Goal: Task Accomplishment & Management: Manage account settings

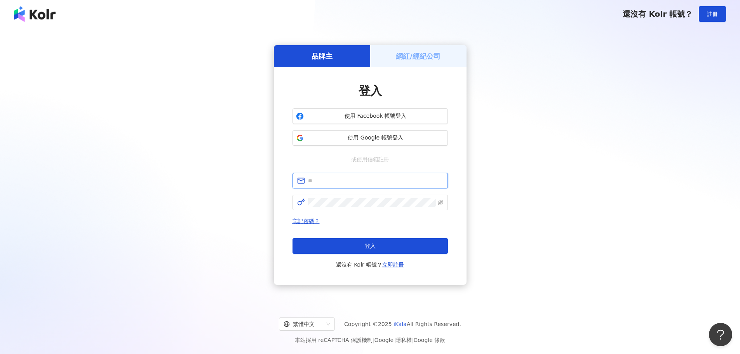
type input "**********"
click at [395, 58] on div "網紅/經紀公司" at bounding box center [418, 56] width 96 height 22
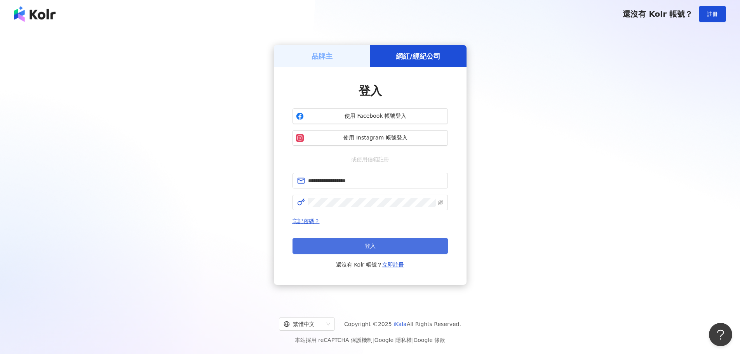
click at [365, 240] on button "登入" at bounding box center [370, 246] width 155 height 16
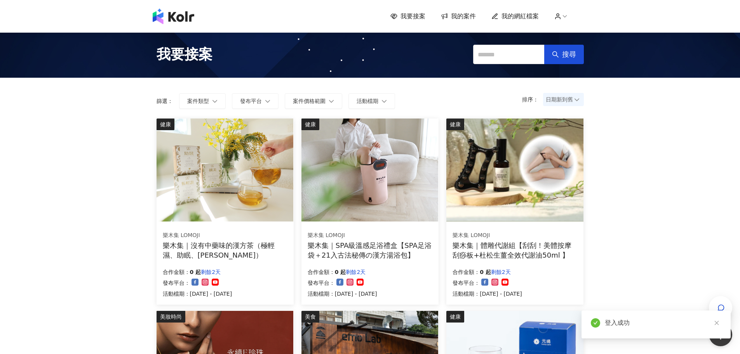
click at [447, 15] on icon at bounding box center [445, 15] width 8 height 7
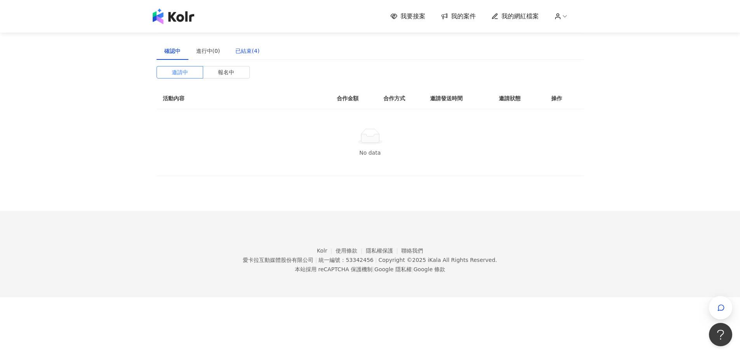
click at [237, 51] on div "已結束(4)" at bounding box center [247, 51] width 24 height 9
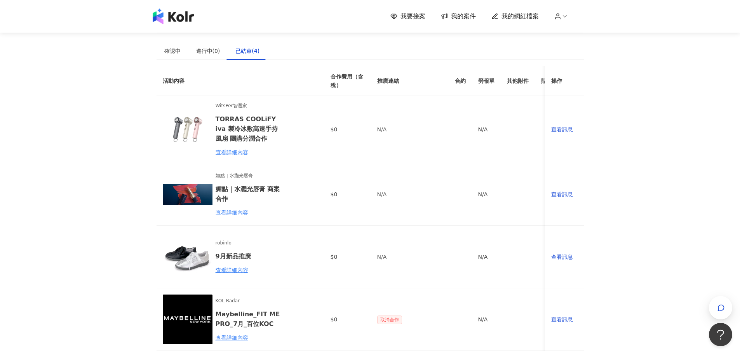
click at [406, 16] on span "我要接案" at bounding box center [412, 16] width 25 height 9
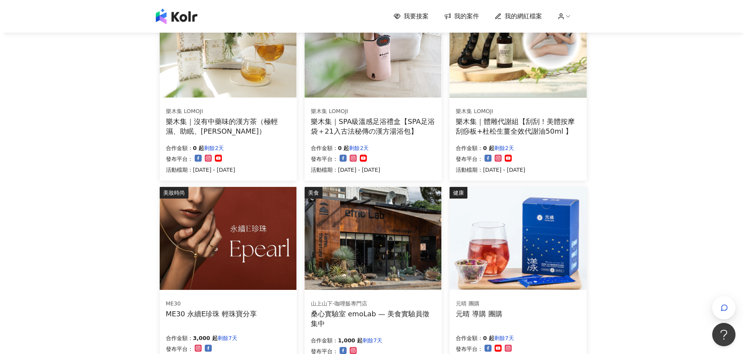
scroll to position [155, 0]
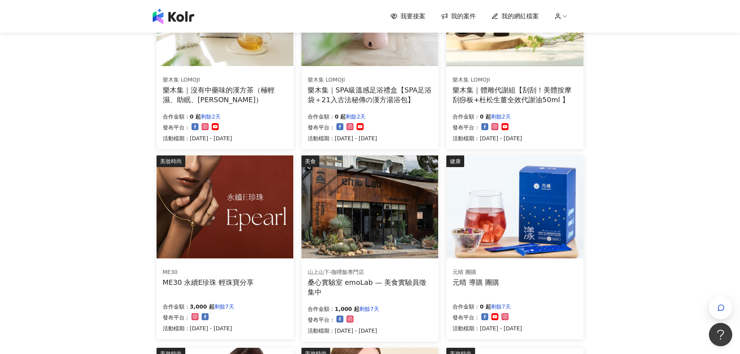
click at [379, 212] on img at bounding box center [369, 206] width 137 height 103
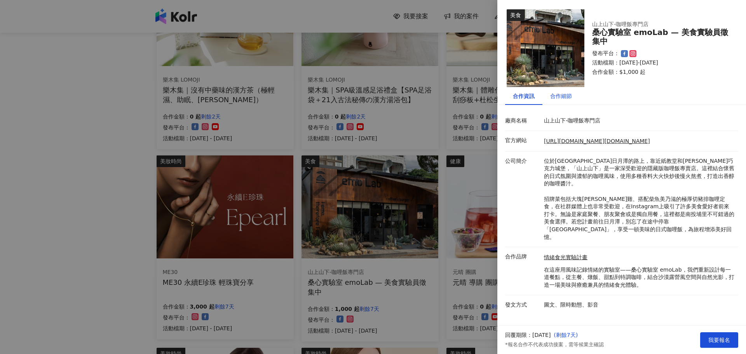
click at [568, 99] on div "合作細節" at bounding box center [561, 96] width 22 height 9
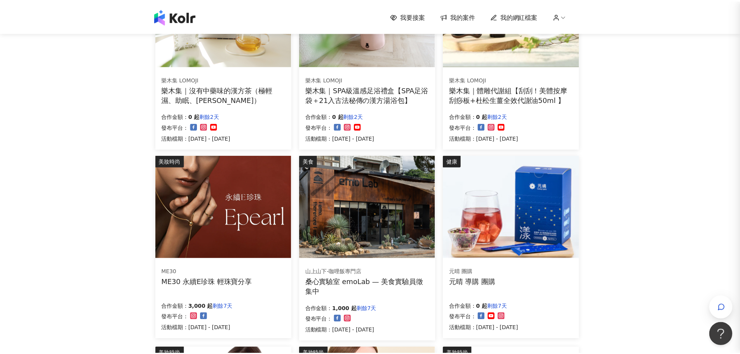
scroll to position [0, 0]
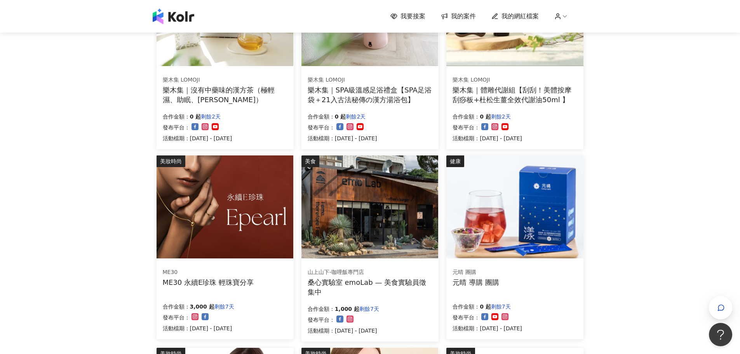
click at [374, 277] on div "桑心實驗室 emoLab — 美食實驗員徵集中" at bounding box center [370, 286] width 125 height 19
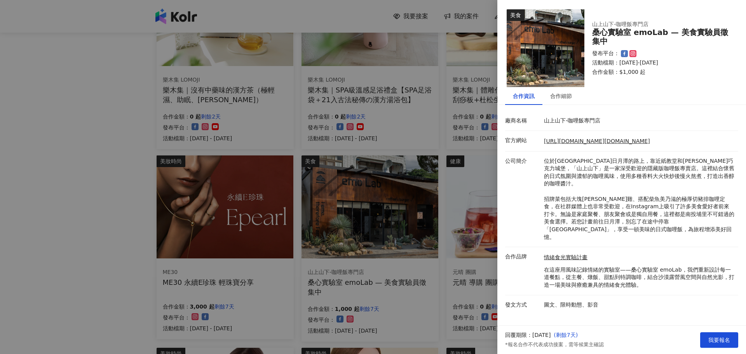
click at [97, 131] on div at bounding box center [373, 177] width 746 height 354
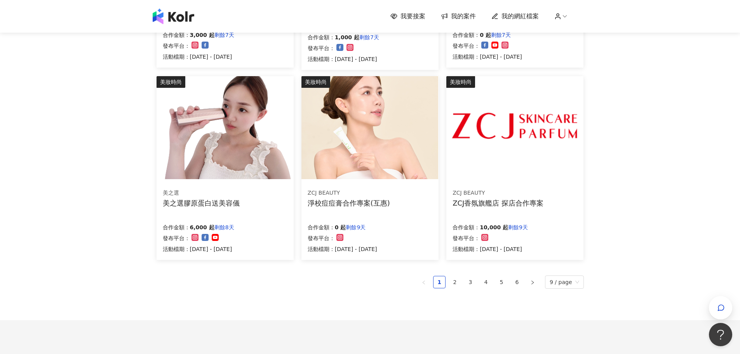
scroll to position [427, 0]
drag, startPoint x: 459, startPoint y: 281, endPoint x: 576, endPoint y: 296, distance: 118.3
click at [459, 280] on link "2" at bounding box center [455, 282] width 12 height 12
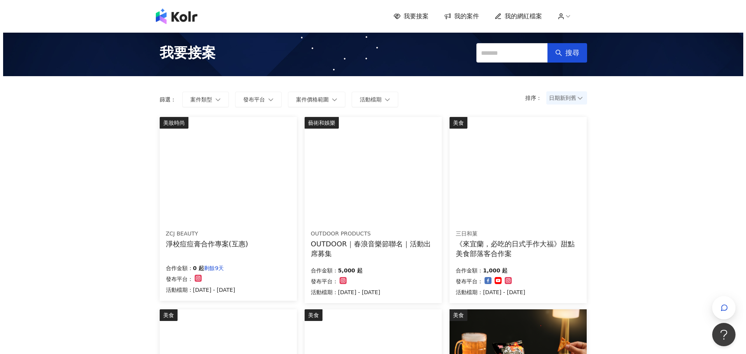
scroll to position [0, 0]
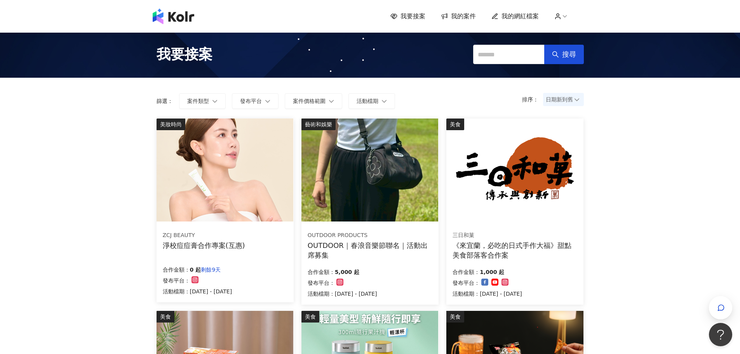
click at [366, 246] on div "OUTDOOR｜春浪音樂節聯名｜活動出席募集" at bounding box center [370, 249] width 125 height 19
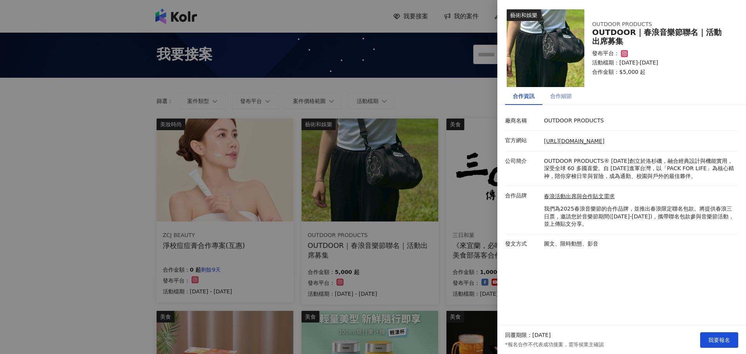
click at [560, 91] on div "合作細節" at bounding box center [560, 96] width 37 height 18
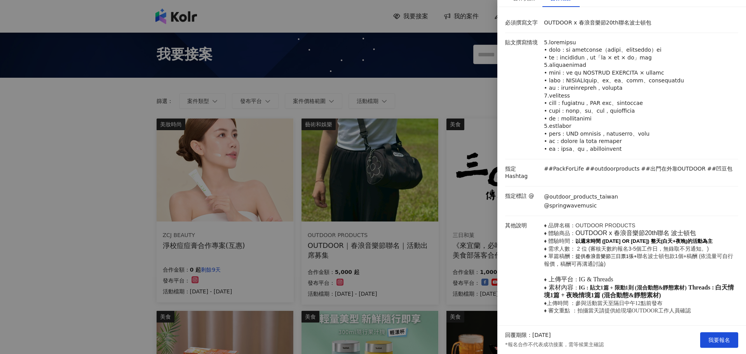
scroll to position [117, 0]
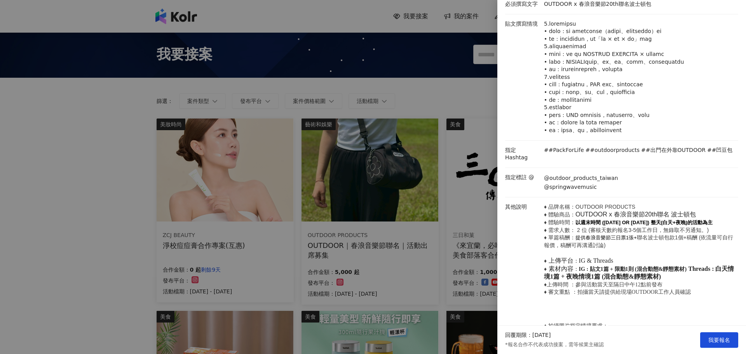
click at [535, 92] on div "貼文撰寫情境" at bounding box center [619, 77] width 233 height 114
drag, startPoint x: 615, startPoint y: 223, endPoint x: 658, endPoint y: 222, distance: 43.1
click at [658, 218] on span "OUTDOOR x 春浪音樂節20th聯名" at bounding box center [622, 214] width 94 height 7
copy span "春浪音樂節20th"
click at [44, 104] on div at bounding box center [373, 177] width 746 height 354
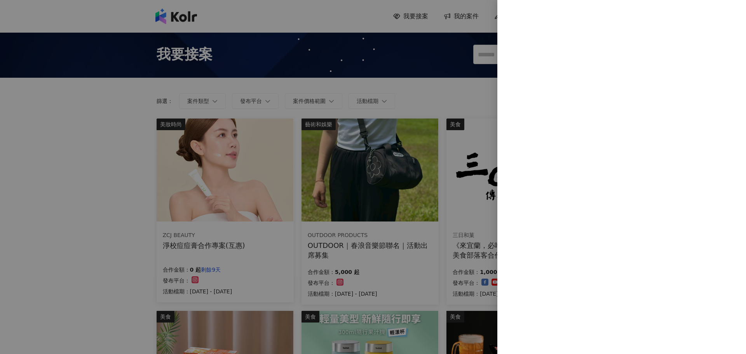
scroll to position [0, 0]
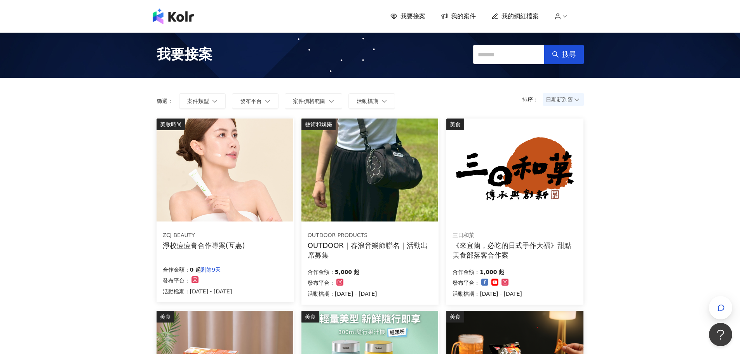
click at [519, 189] on img at bounding box center [514, 169] width 137 height 103
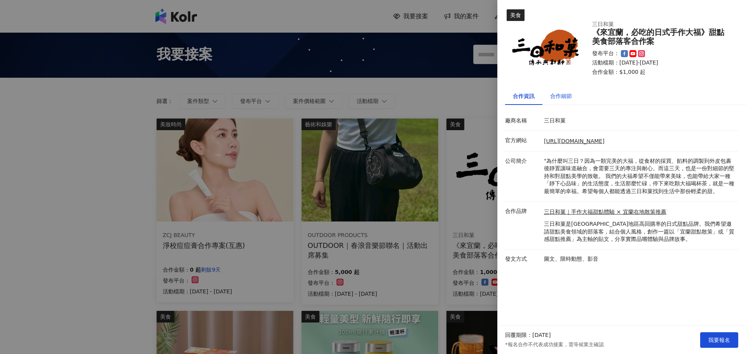
click at [556, 97] on div "合作細節" at bounding box center [561, 96] width 22 height 9
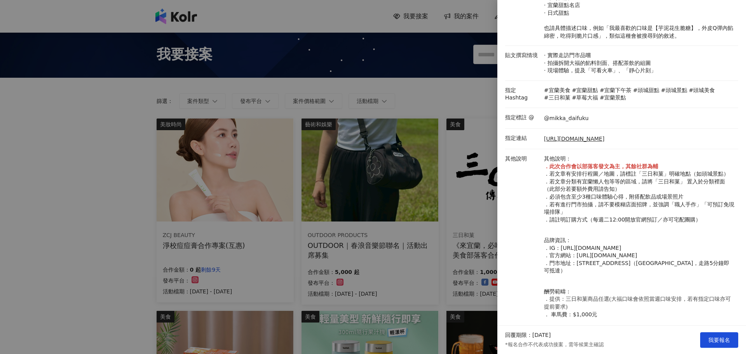
scroll to position [218, 0]
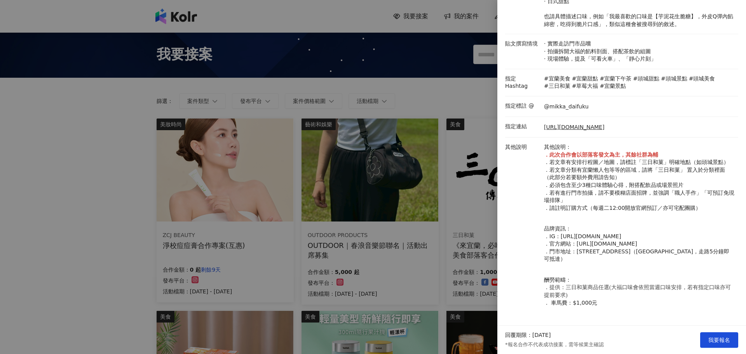
click at [81, 202] on div at bounding box center [373, 177] width 746 height 354
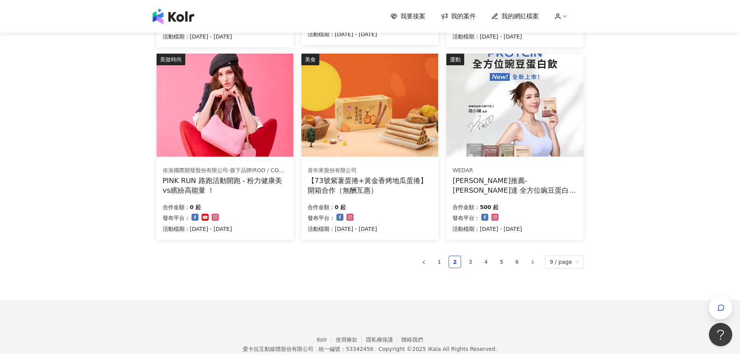
scroll to position [466, 0]
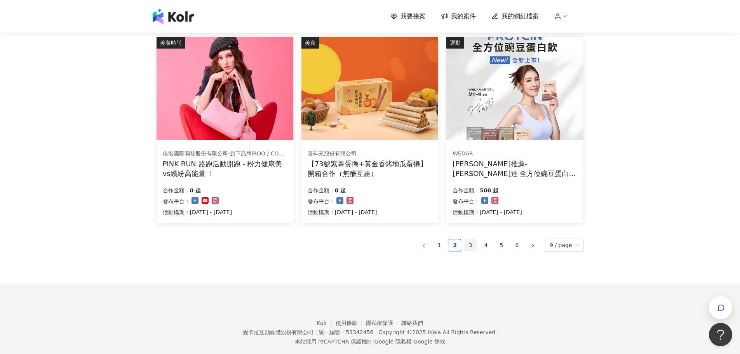
click at [476, 248] on link "3" at bounding box center [471, 245] width 12 height 12
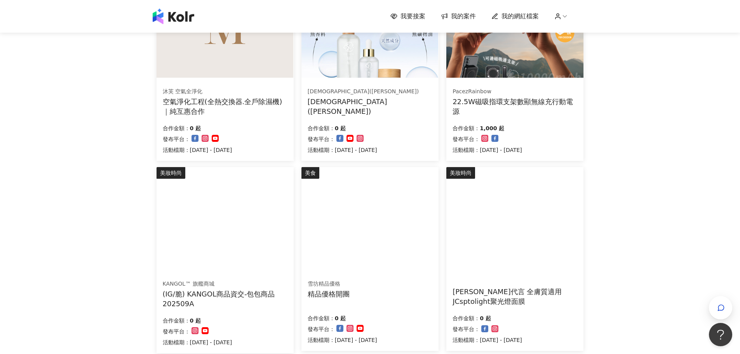
scroll to position [350, 0]
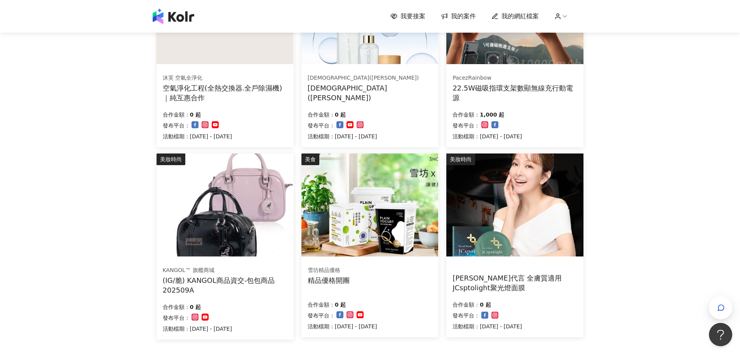
click at [267, 244] on img at bounding box center [225, 204] width 137 height 103
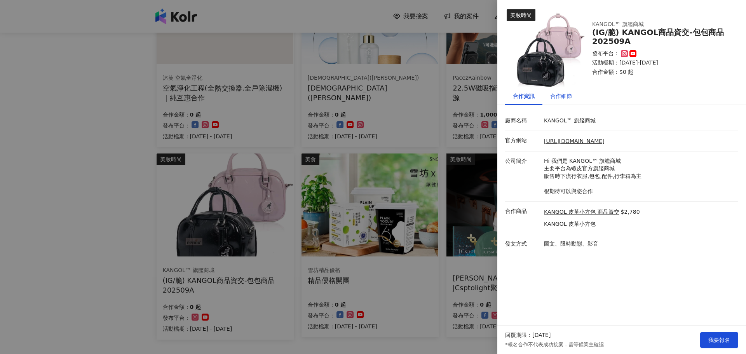
click at [562, 96] on div "合作細節" at bounding box center [561, 96] width 22 height 9
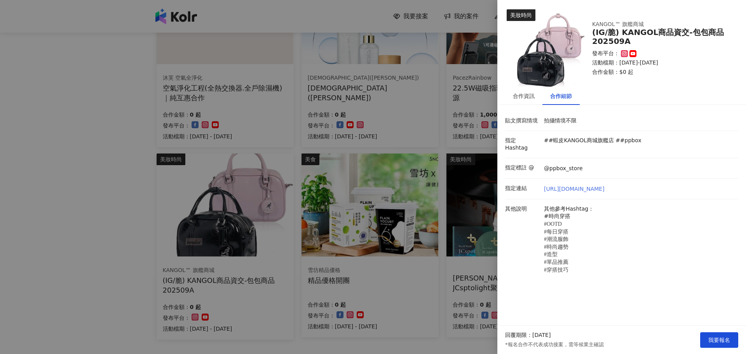
click at [563, 185] on link "[URL][DOMAIN_NAME]" at bounding box center [574, 189] width 61 height 8
drag, startPoint x: 543, startPoint y: 160, endPoint x: 582, endPoint y: 158, distance: 39.3
click at [582, 164] on div "@ppbox_store" at bounding box center [639, 168] width 194 height 9
copy p "@ppbox_store"
click at [618, 185] on div "[URL][DOMAIN_NAME]" at bounding box center [639, 189] width 194 height 9
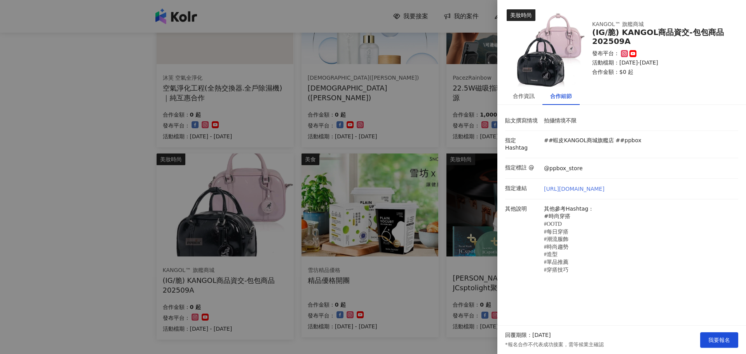
click at [604, 185] on link "[URL][DOMAIN_NAME]" at bounding box center [574, 189] width 61 height 8
click at [526, 100] on div "合作資訊" at bounding box center [524, 96] width 22 height 9
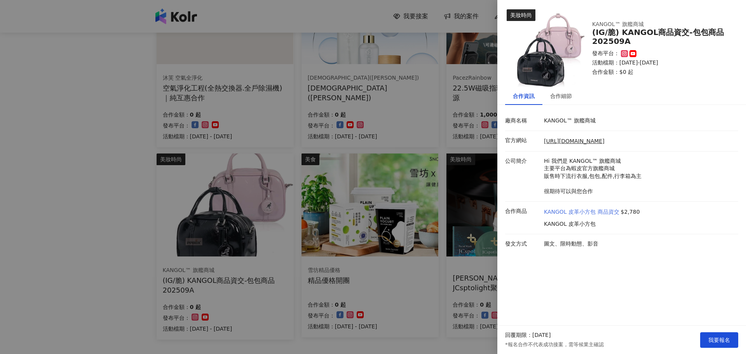
click at [603, 214] on link "KANGOL 皮革小方包 商品資交" at bounding box center [581, 212] width 75 height 8
click at [554, 99] on div "合作細節" at bounding box center [561, 96] width 22 height 9
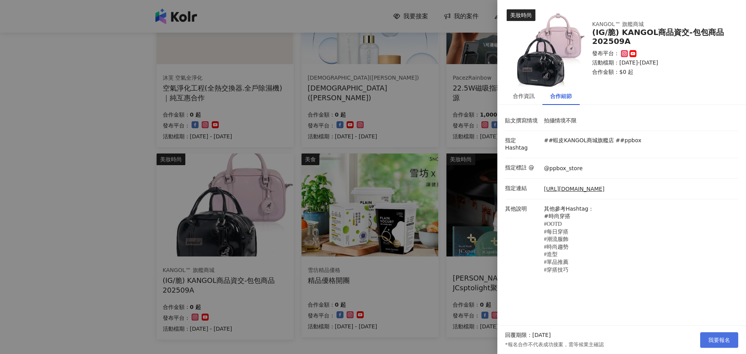
click at [708, 344] on button "我要報名" at bounding box center [719, 340] width 38 height 16
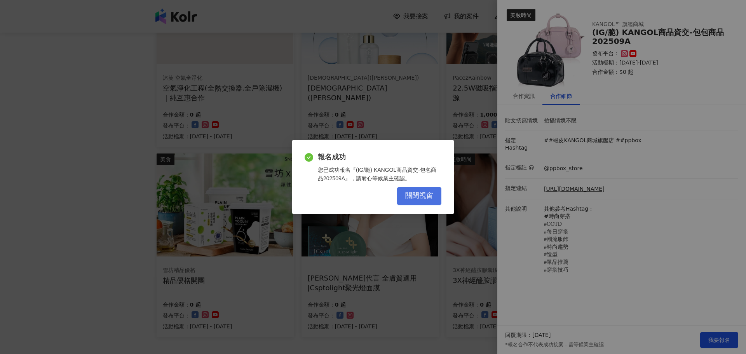
click at [433, 199] on span "關閉視窗" at bounding box center [419, 196] width 28 height 9
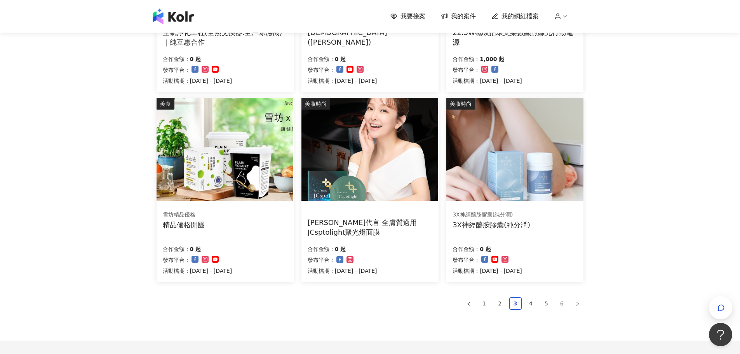
scroll to position [479, 0]
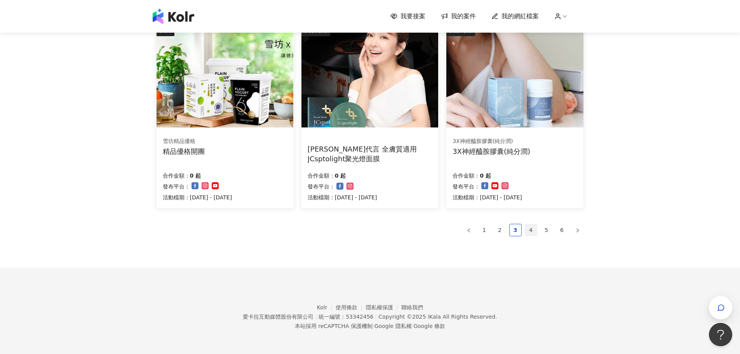
click at [531, 232] on link "4" at bounding box center [531, 230] width 12 height 12
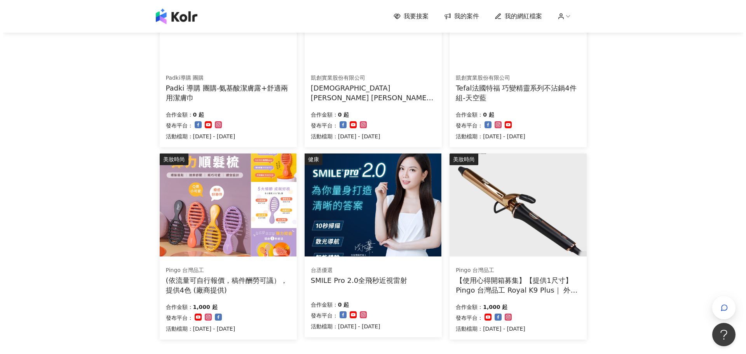
scroll to position [388, 0]
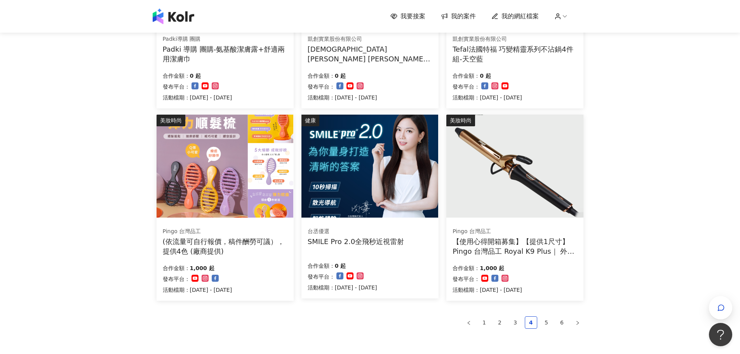
click at [467, 245] on div "【使用心得開箱募集】【提供1尺寸】 Pingo 台灣品工 Royal K9 Plus｜ 外噴式負離子加長電棒-革命進化款" at bounding box center [515, 246] width 125 height 19
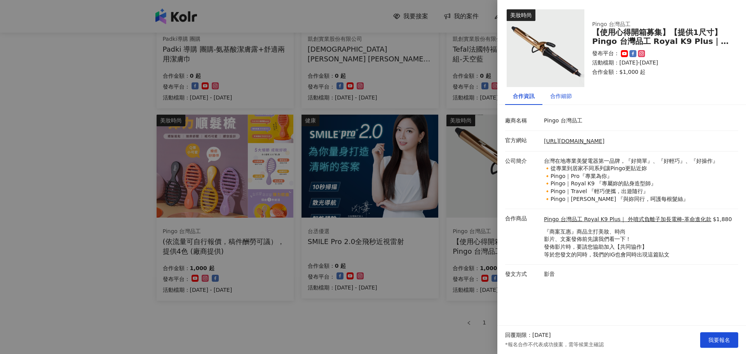
click at [561, 96] on div "合作細節" at bounding box center [561, 96] width 22 height 9
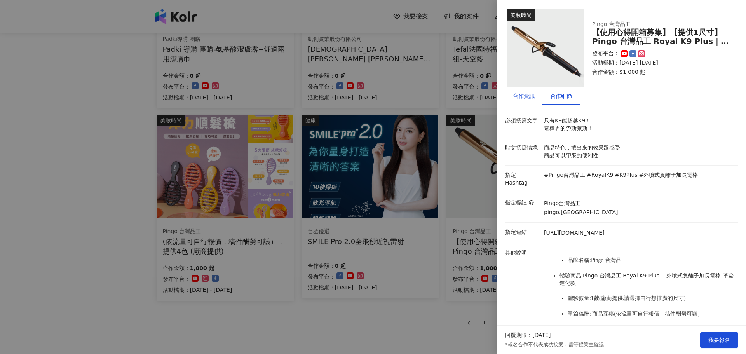
click at [533, 98] on div "合作資訊" at bounding box center [524, 96] width 22 height 9
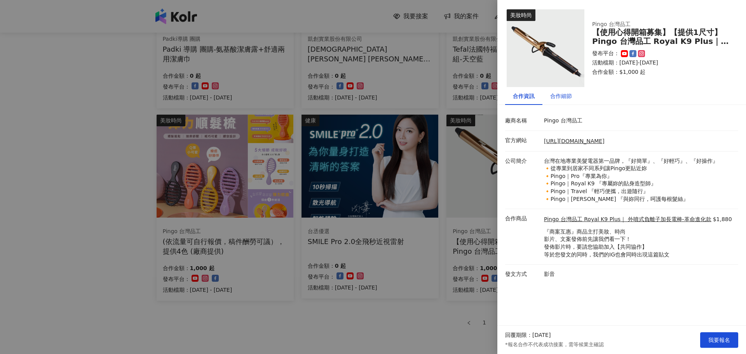
click at [561, 94] on div "合作細節" at bounding box center [561, 96] width 22 height 9
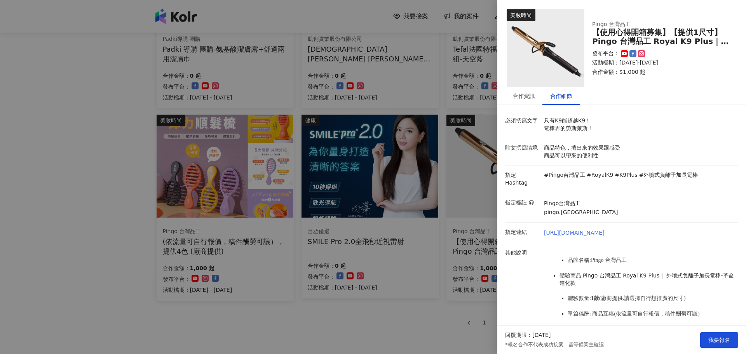
scroll to position [39, 0]
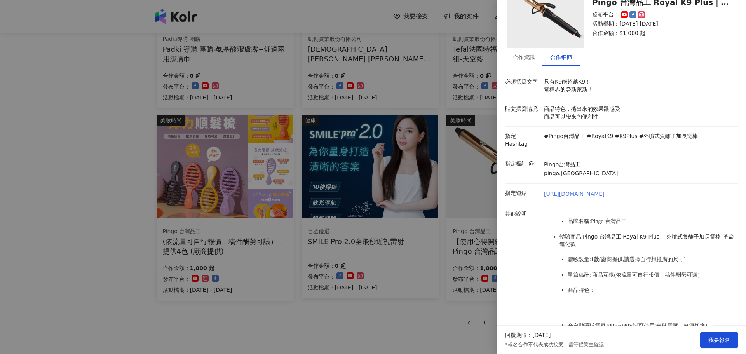
click at [594, 190] on link "[URL][DOMAIN_NAME]" at bounding box center [574, 194] width 61 height 8
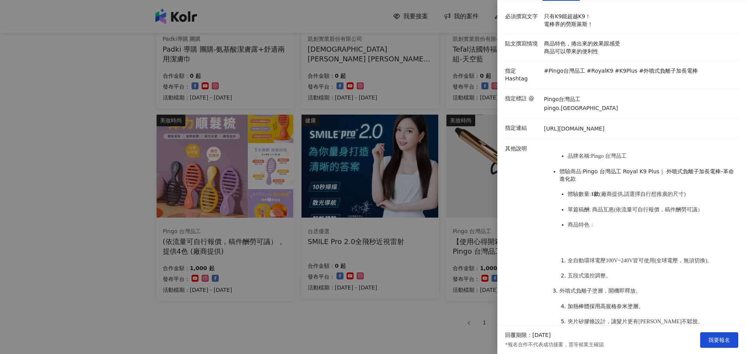
scroll to position [117, 0]
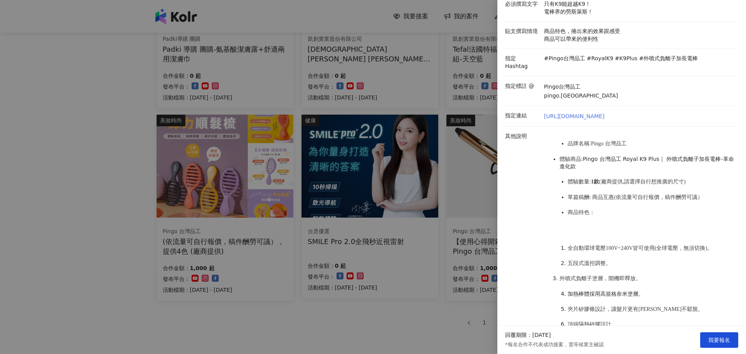
click at [604, 113] on link "[URL][DOMAIN_NAME]" at bounding box center [574, 117] width 61 height 8
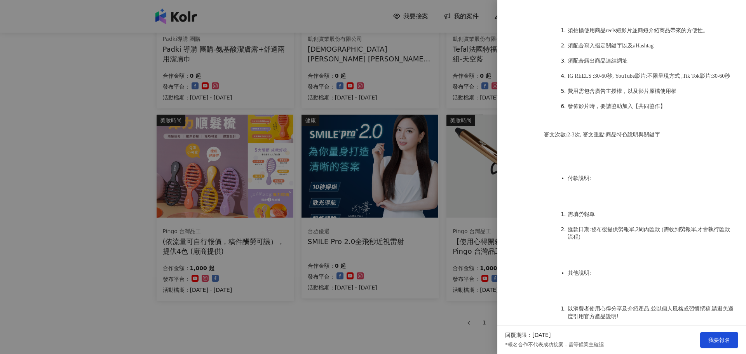
scroll to position [0, 0]
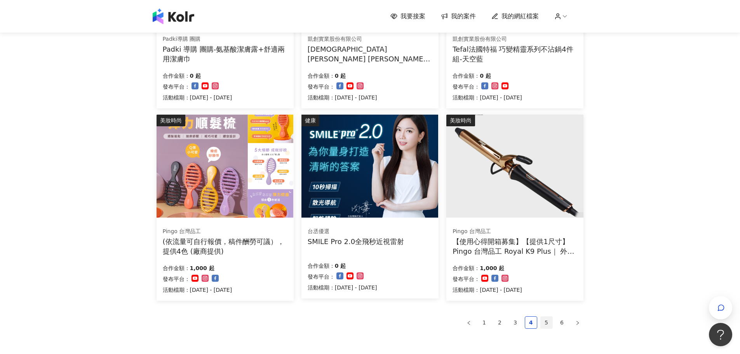
click at [550, 320] on link "5" at bounding box center [547, 323] width 12 height 12
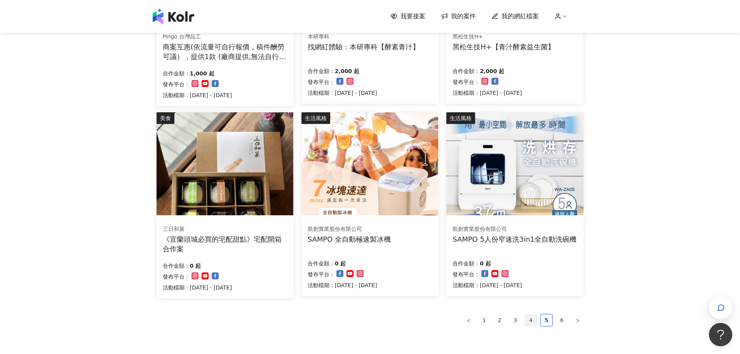
click at [528, 322] on link "4" at bounding box center [531, 320] width 12 height 12
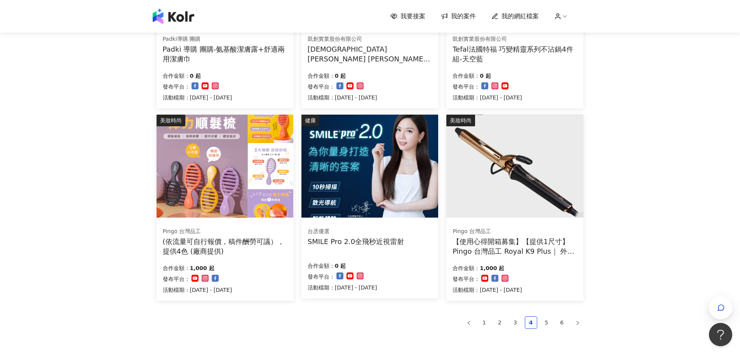
click at [522, 265] on div "合作金額： 1,000 起" at bounding box center [488, 267] width 70 height 11
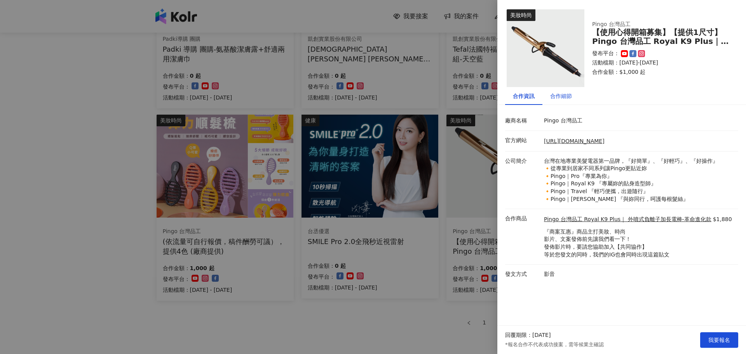
click at [552, 98] on div "合作細節" at bounding box center [561, 96] width 22 height 9
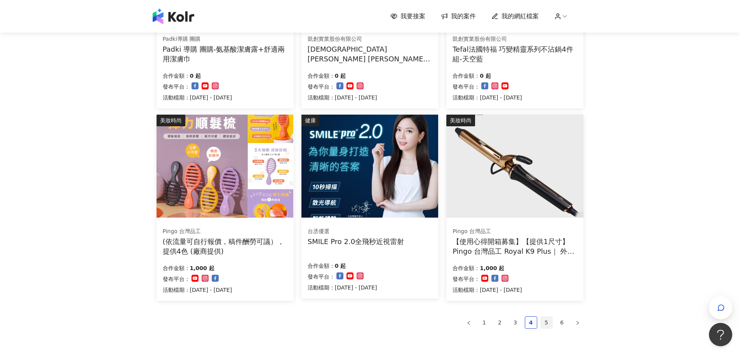
click at [548, 322] on link "5" at bounding box center [547, 323] width 12 height 12
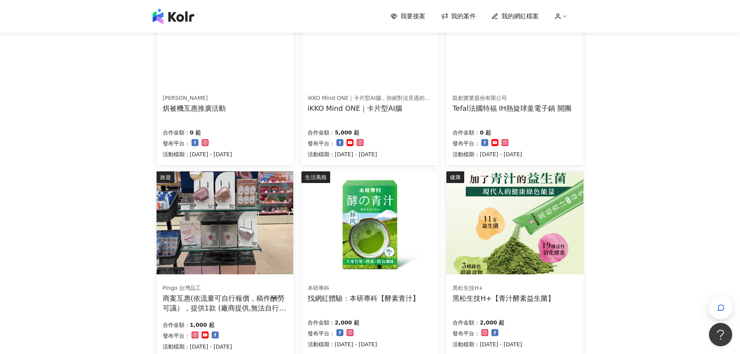
scroll to position [155, 0]
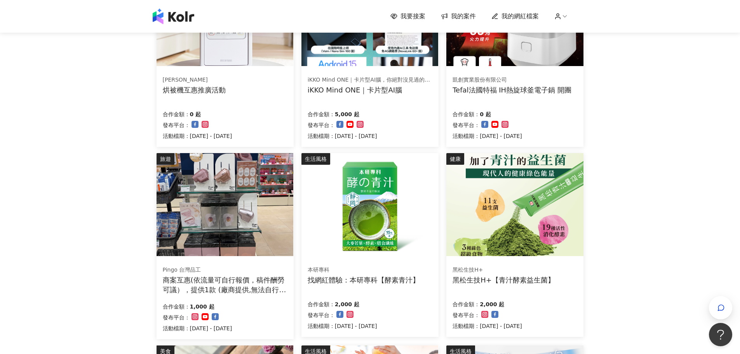
click at [214, 208] on img at bounding box center [225, 204] width 137 height 103
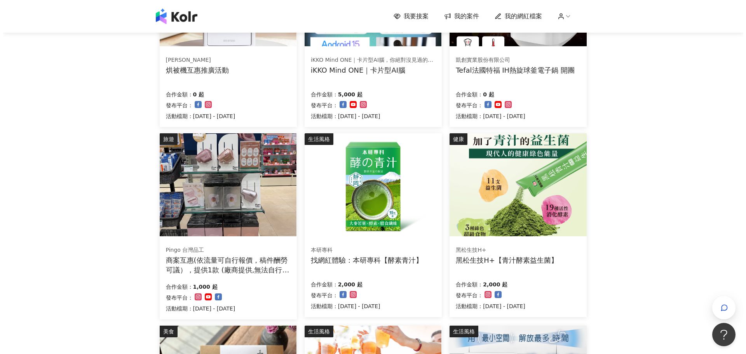
scroll to position [194, 0]
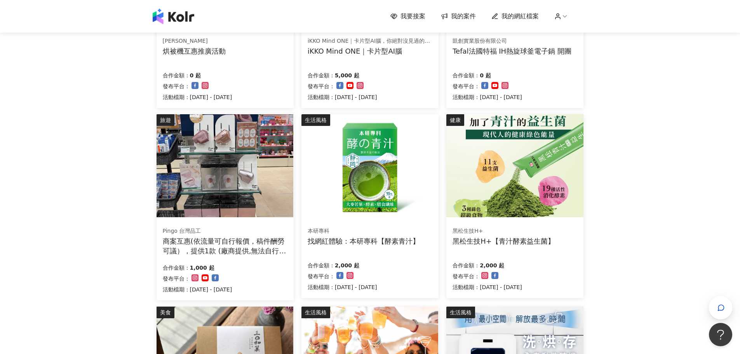
click at [518, 171] on img at bounding box center [514, 165] width 137 height 103
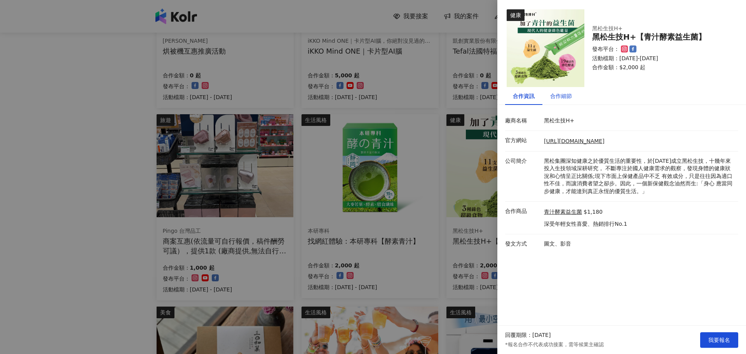
click at [564, 96] on div "合作細節" at bounding box center [561, 96] width 22 height 9
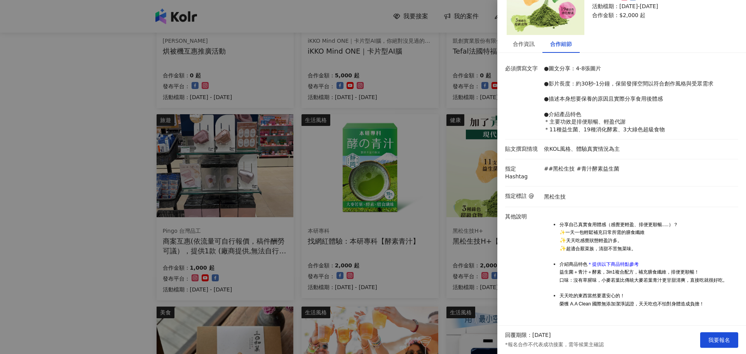
scroll to position [53, 0]
click at [21, 240] on div at bounding box center [373, 177] width 746 height 354
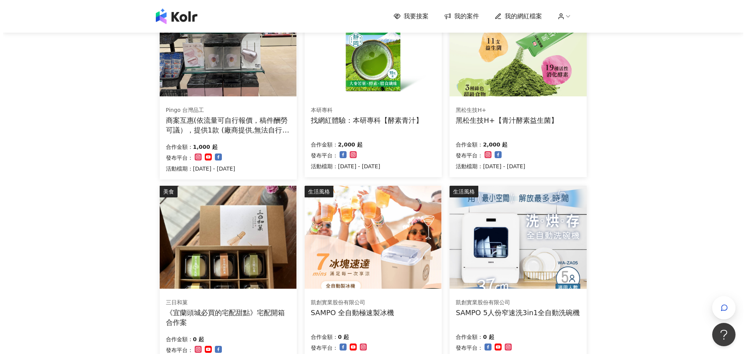
scroll to position [350, 0]
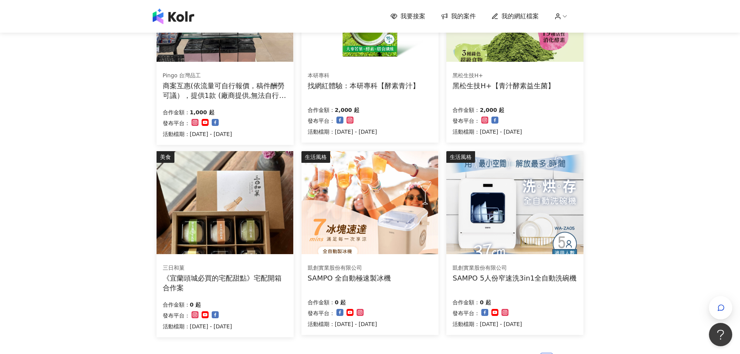
click at [219, 204] on img at bounding box center [225, 202] width 137 height 103
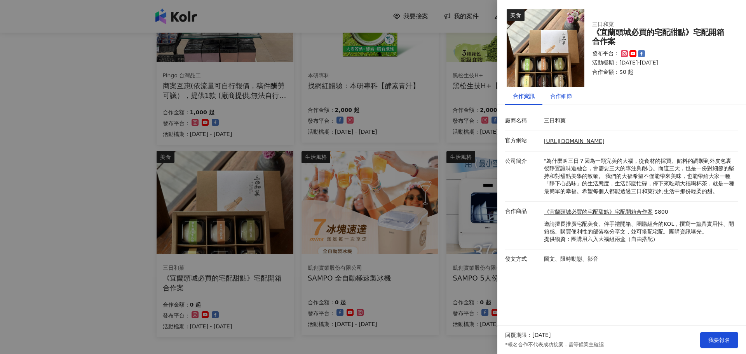
click at [561, 97] on div "合作細節" at bounding box center [561, 96] width 22 height 9
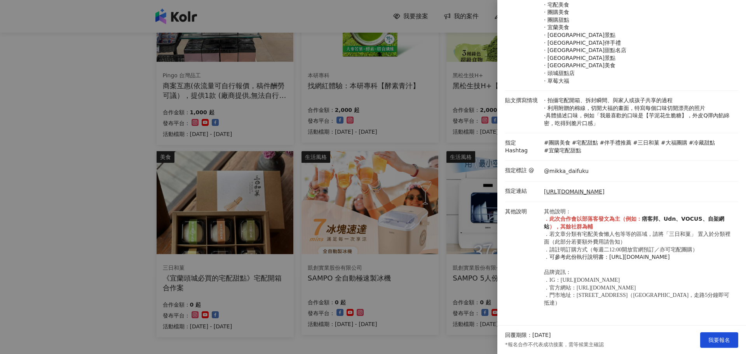
scroll to position [183, 0]
click at [50, 225] on div at bounding box center [373, 177] width 746 height 354
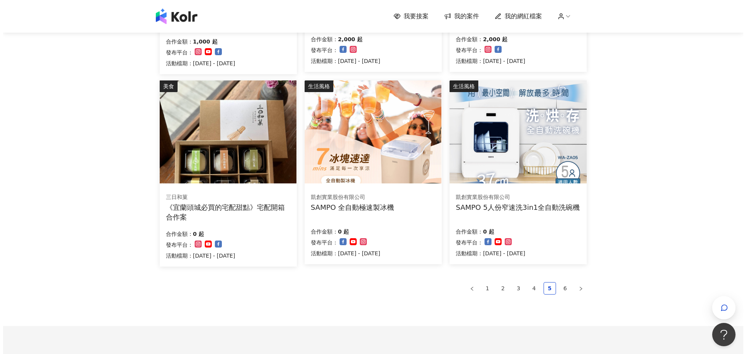
scroll to position [427, 0]
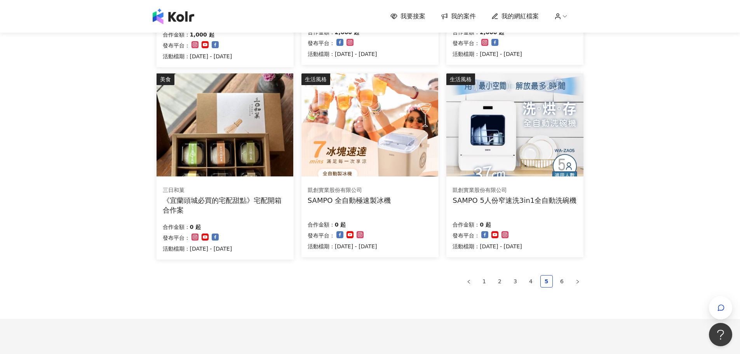
click at [400, 203] on div "凱創實業股份有限公司 SAMPO 全自動極速製冰機" at bounding box center [370, 195] width 125 height 19
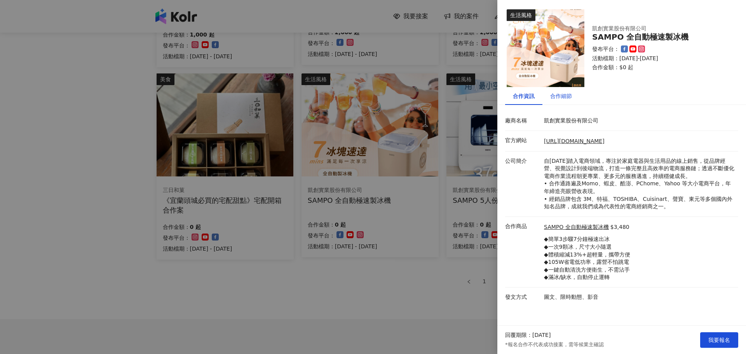
click at [561, 99] on div "合作細節" at bounding box center [561, 96] width 22 height 9
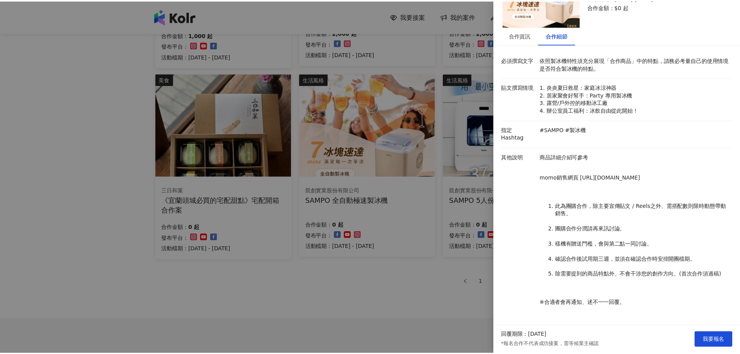
scroll to position [0, 0]
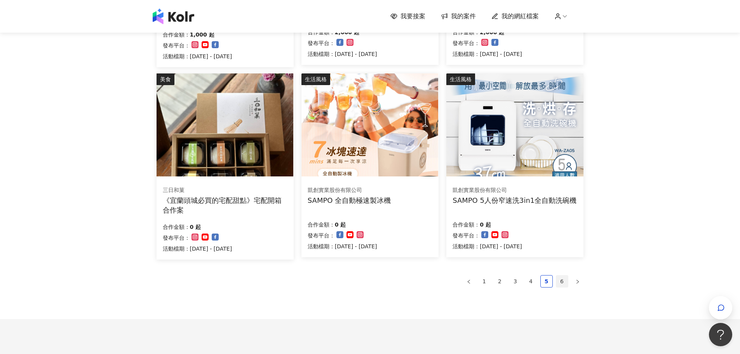
click at [564, 282] on link "6" at bounding box center [562, 281] width 12 height 12
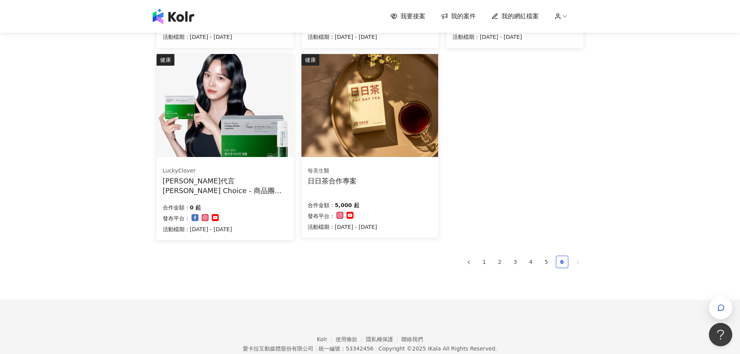
scroll to position [272, 0]
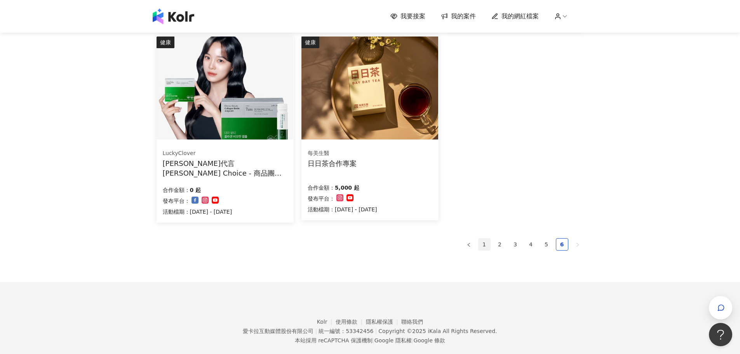
click at [483, 248] on link "1" at bounding box center [485, 245] width 12 height 12
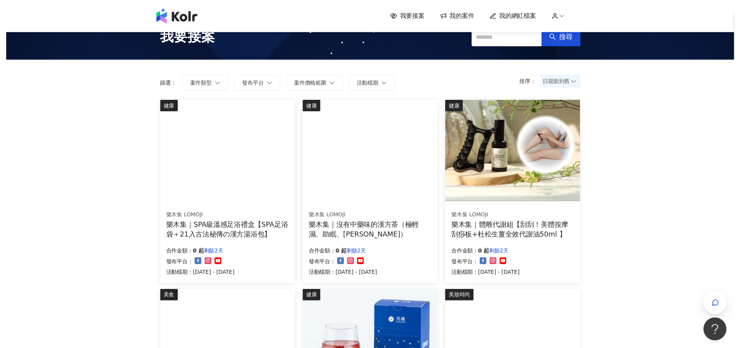
scroll to position [0, 0]
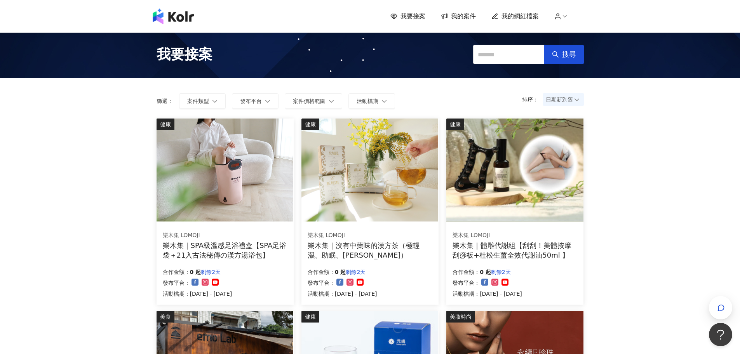
click at [469, 15] on span "我的案件" at bounding box center [463, 16] width 25 height 9
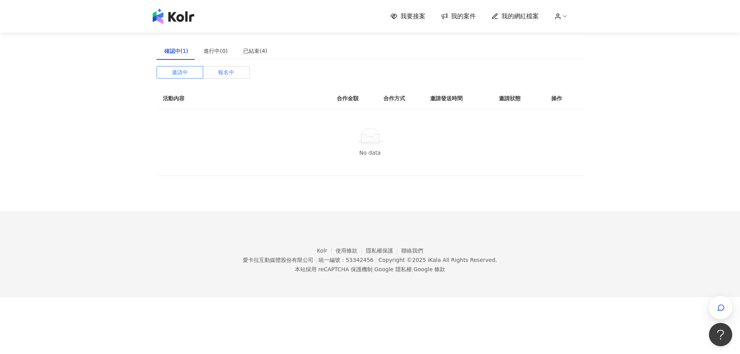
click at [232, 71] on span "報名中" at bounding box center [226, 72] width 16 height 12
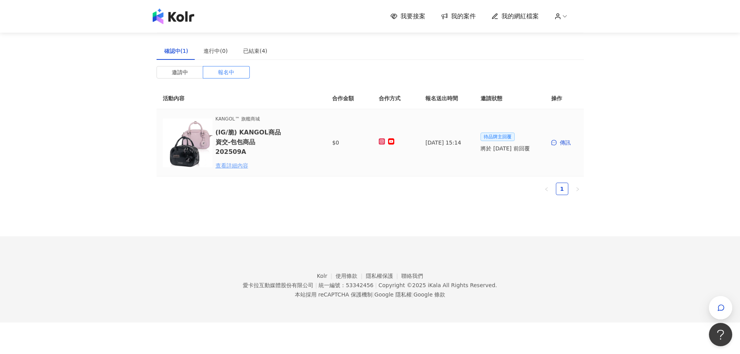
click at [239, 161] on div "查看詳細內容" at bounding box center [250, 165] width 68 height 9
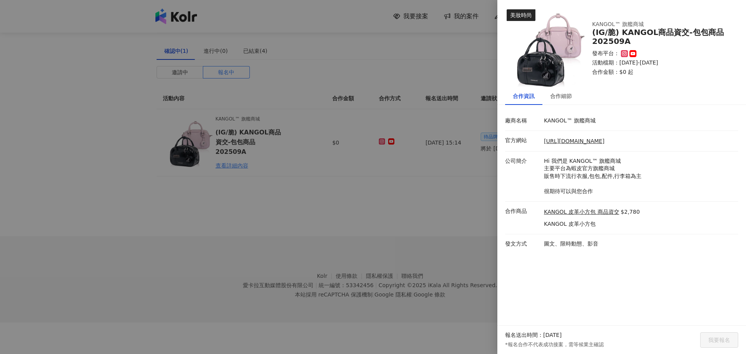
click at [247, 189] on div at bounding box center [373, 177] width 746 height 354
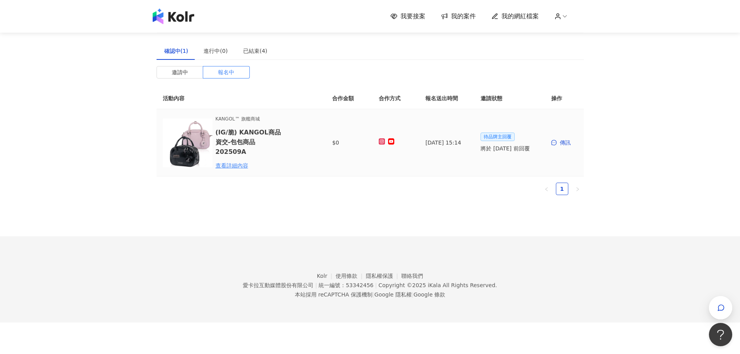
click at [390, 141] on icon at bounding box center [390, 141] width 5 height 3
click at [380, 141] on icon at bounding box center [381, 141] width 3 height 3
click at [243, 161] on div "查看詳細內容" at bounding box center [250, 165] width 68 height 9
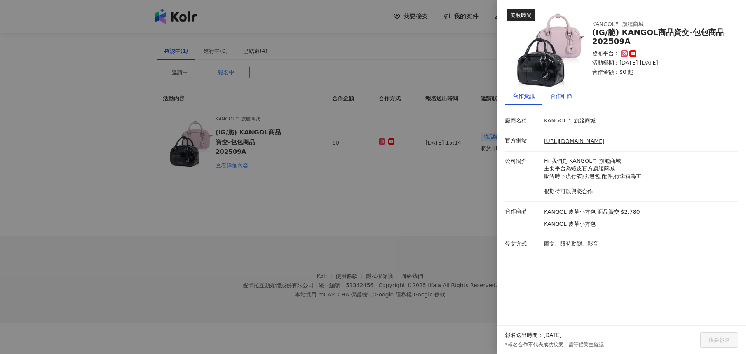
click at [562, 98] on div "合作細節" at bounding box center [561, 96] width 22 height 9
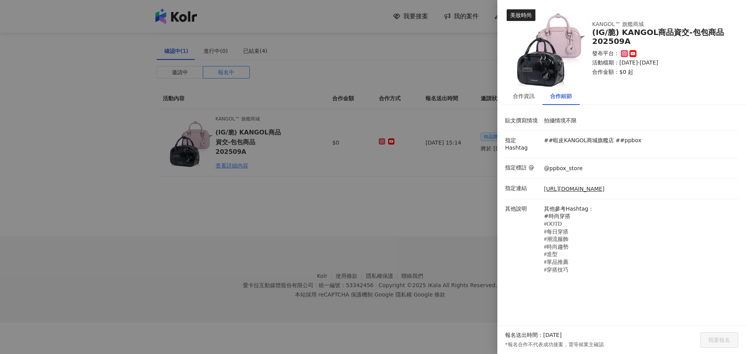
click at [468, 162] on div at bounding box center [373, 177] width 746 height 354
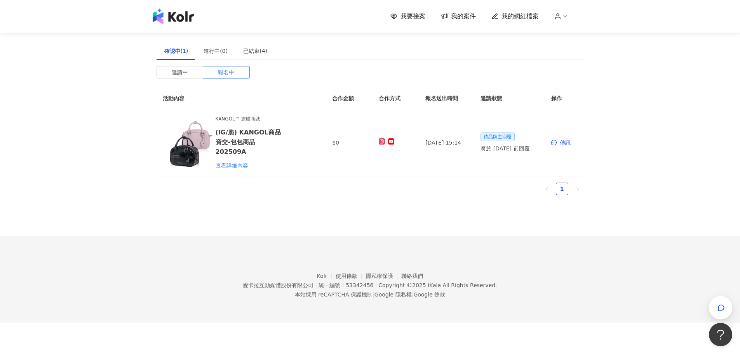
click at [503, 17] on link "我的網紅檔案" at bounding box center [514, 16] width 47 height 9
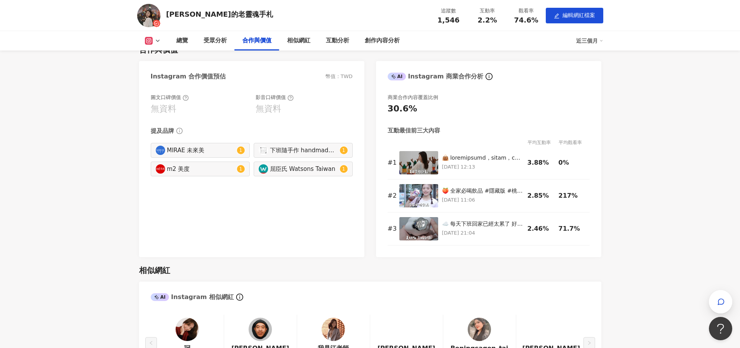
scroll to position [777, 0]
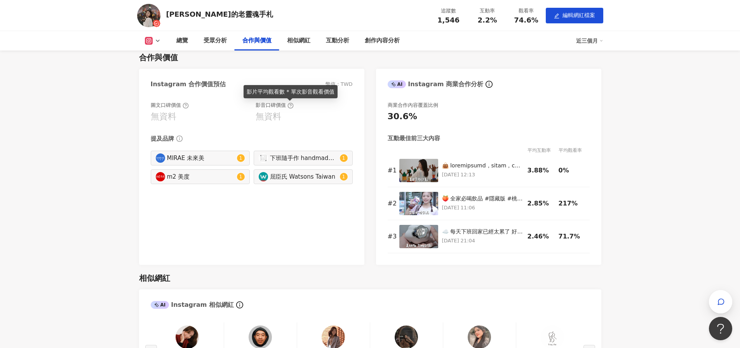
click at [289, 106] on icon at bounding box center [290, 106] width 6 height 6
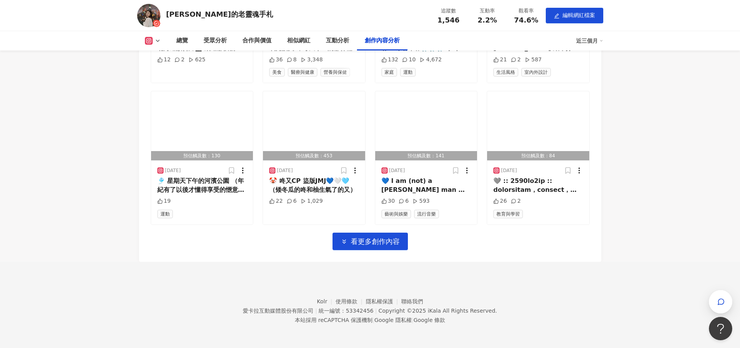
scroll to position [2412, 0]
